Goal: Complete application form: Complete application form

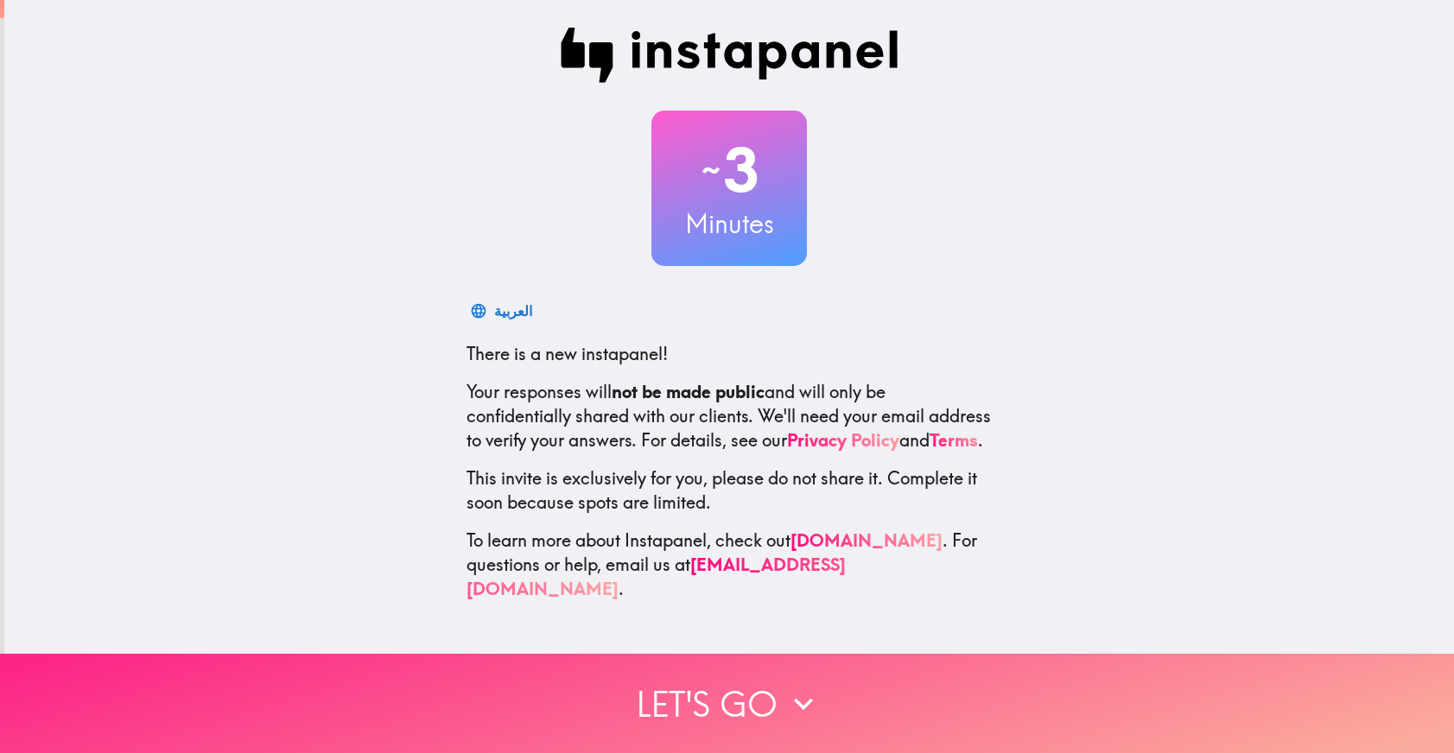
click at [671, 683] on button "Let's go" at bounding box center [727, 703] width 1454 height 99
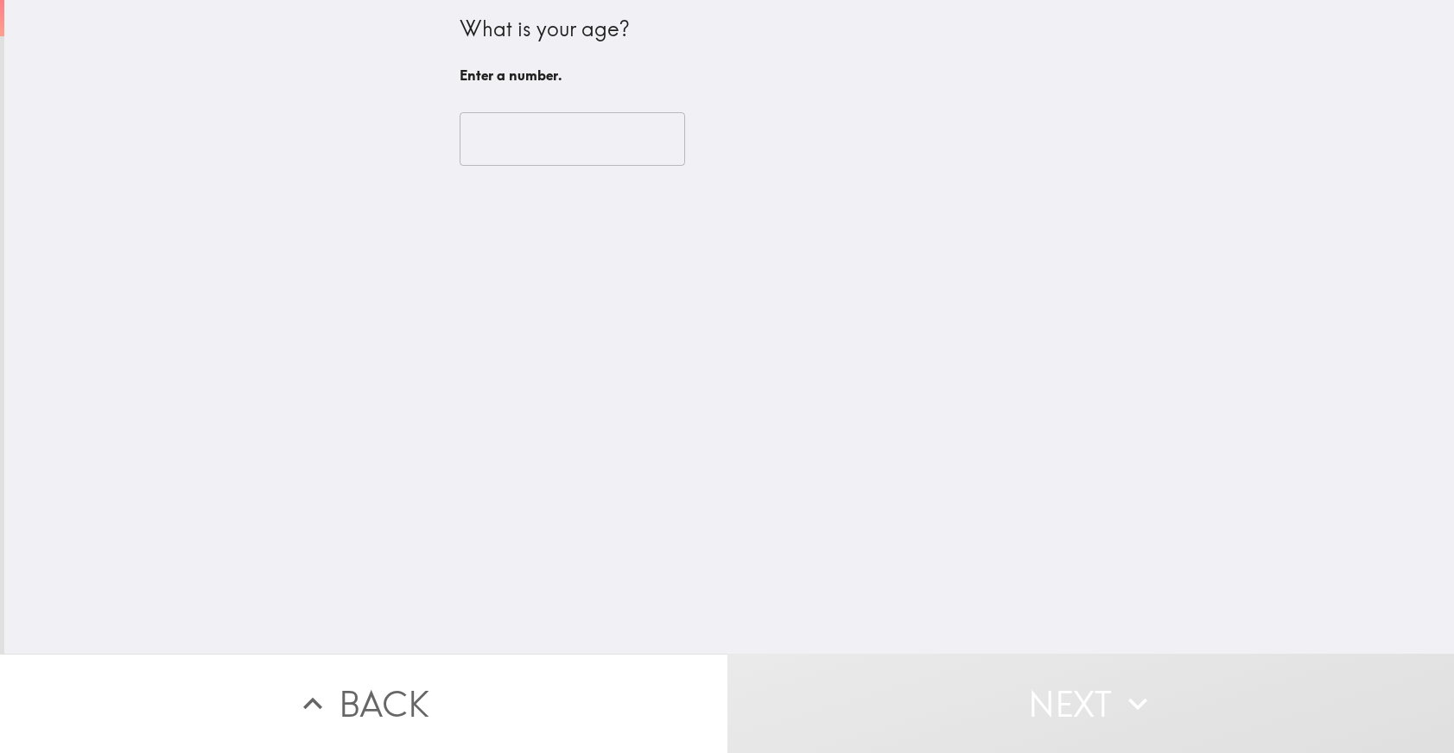
click at [519, 135] on input "number" at bounding box center [572, 139] width 225 height 54
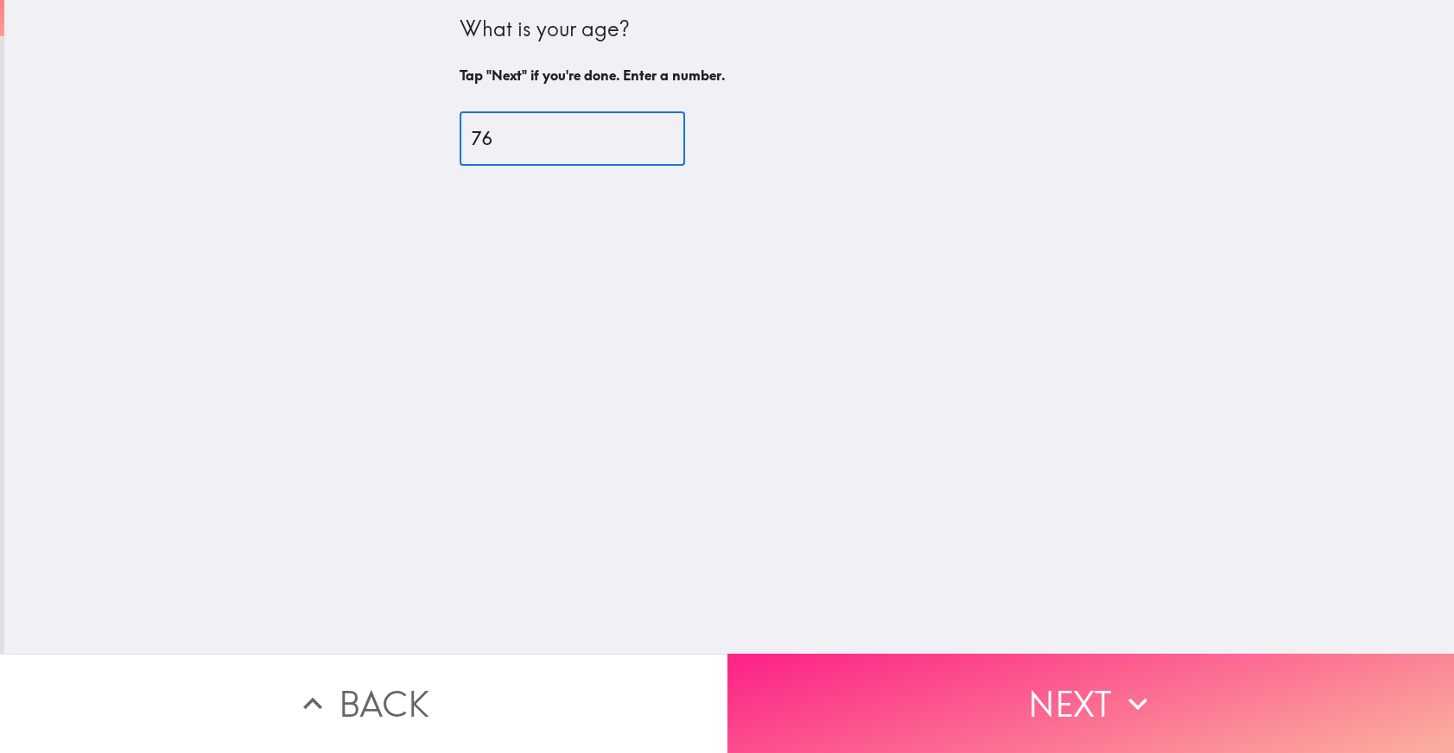
type input "76"
click at [821, 656] on button "Next" at bounding box center [1090, 703] width 727 height 99
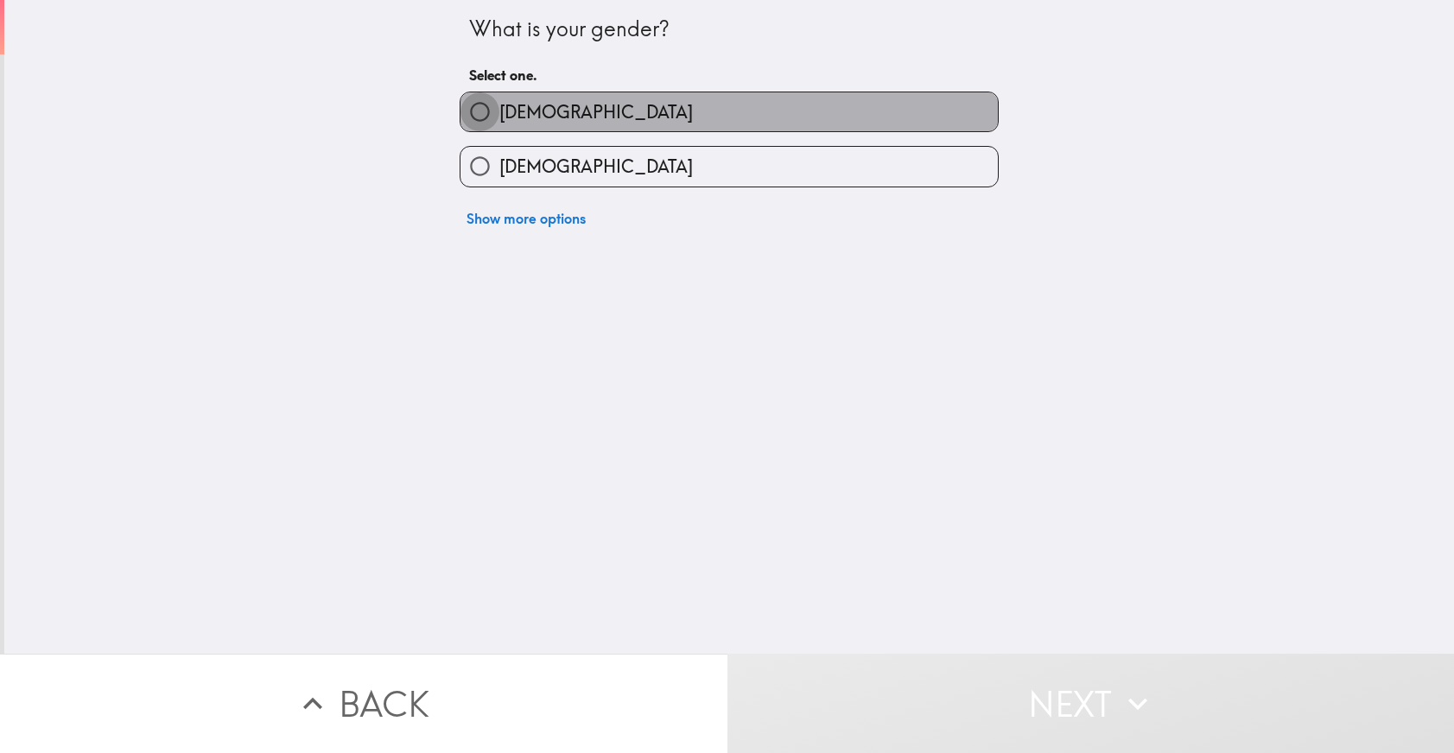
click at [470, 118] on input "[DEMOGRAPHIC_DATA]" at bounding box center [479, 111] width 39 height 39
radio input "true"
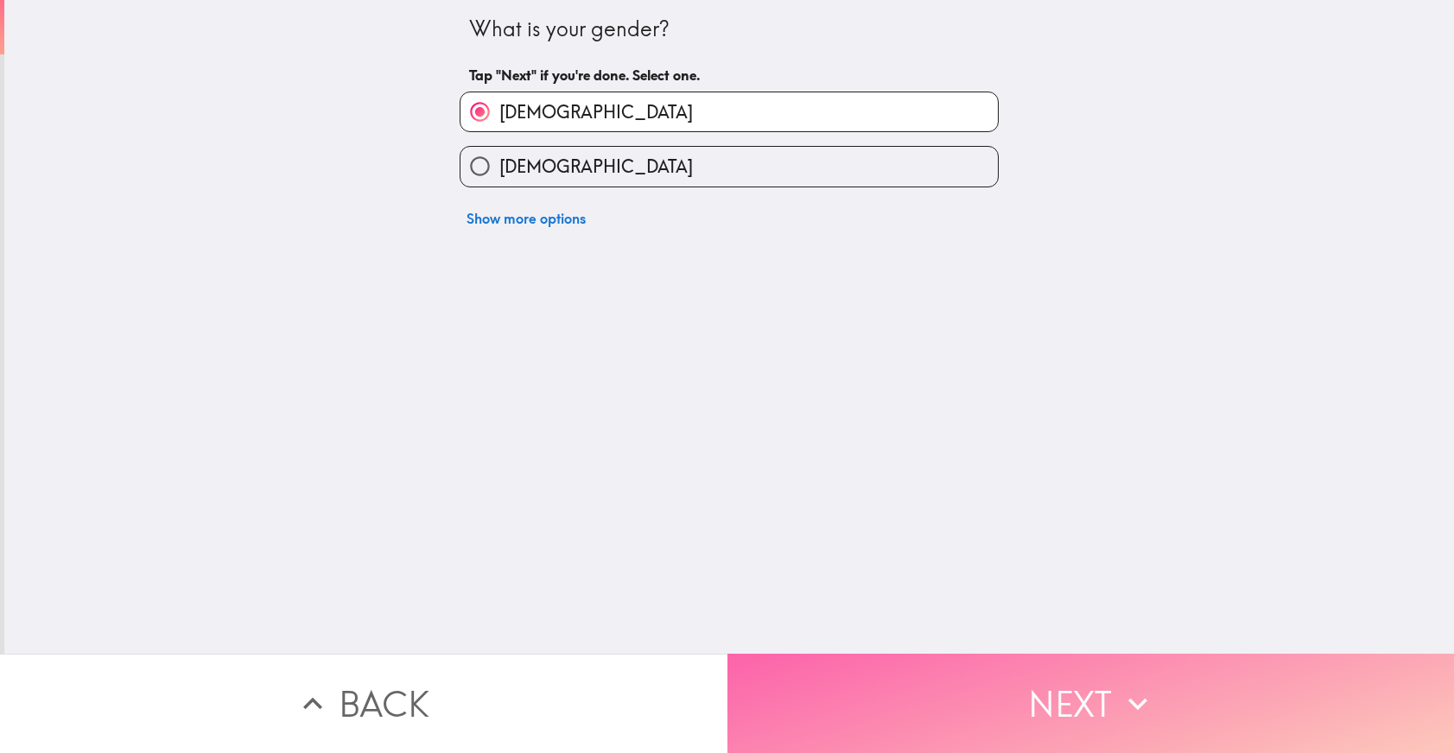
click at [834, 666] on button "Next" at bounding box center [1090, 703] width 727 height 99
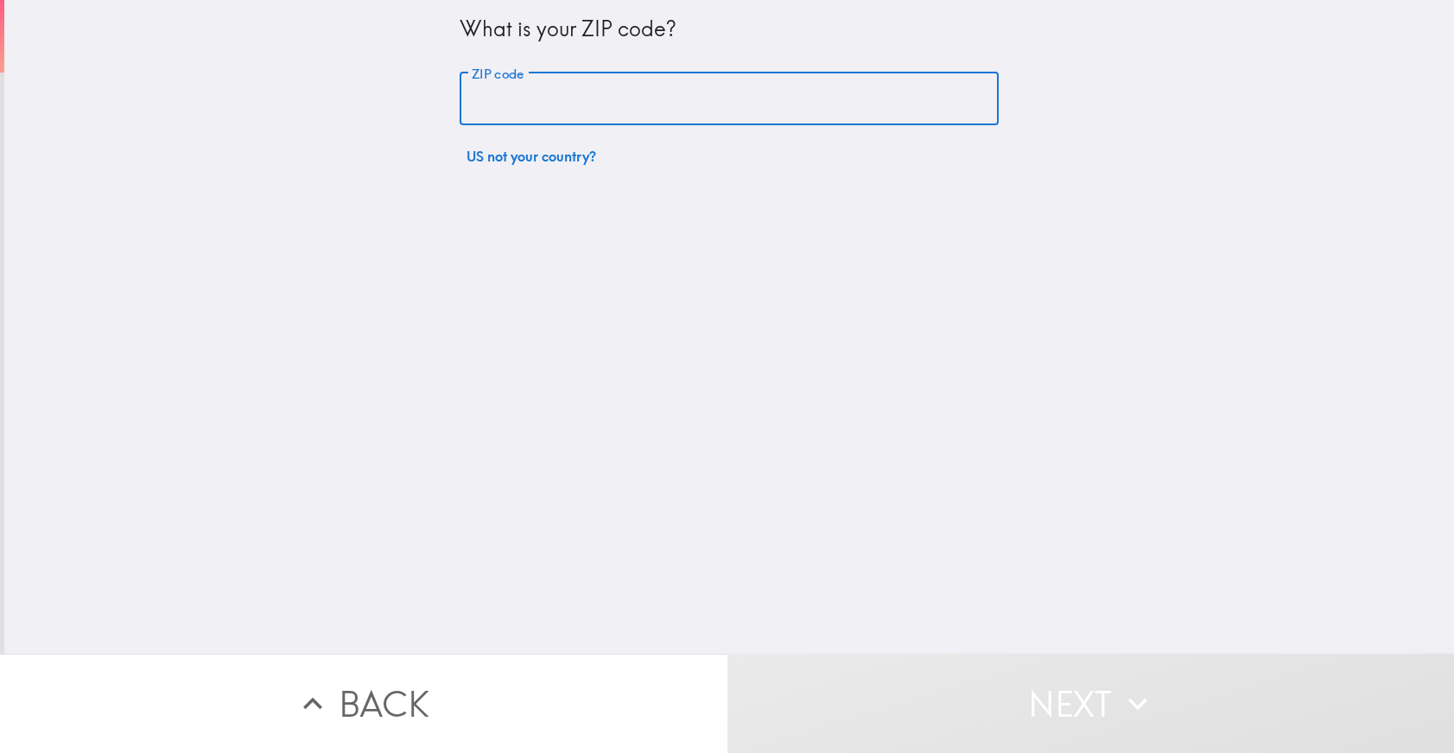
click at [544, 102] on input "ZIP code" at bounding box center [729, 100] width 539 height 54
type input "80863"
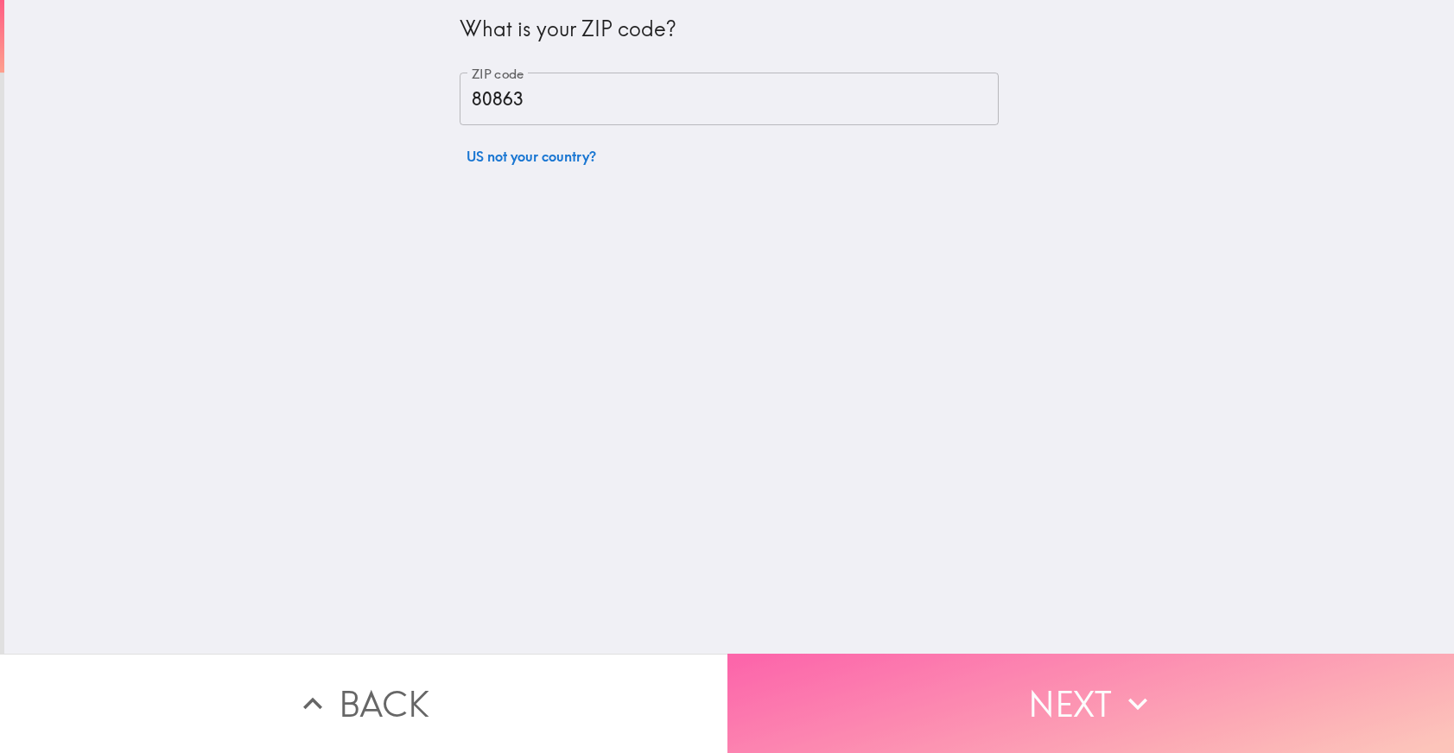
click at [790, 683] on button "Next" at bounding box center [1090, 703] width 727 height 99
